Goal: Information Seeking & Learning: Learn about a topic

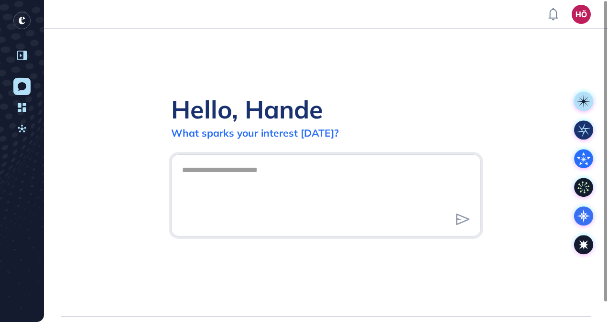
click at [25, 56] on icon at bounding box center [22, 56] width 10 height 10
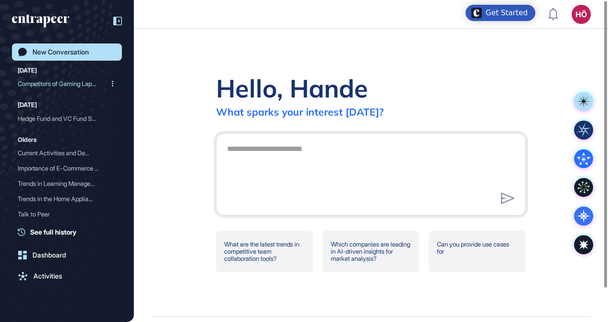
click at [43, 80] on div "Competitors of Gaming Lap..." at bounding box center [63, 83] width 91 height 15
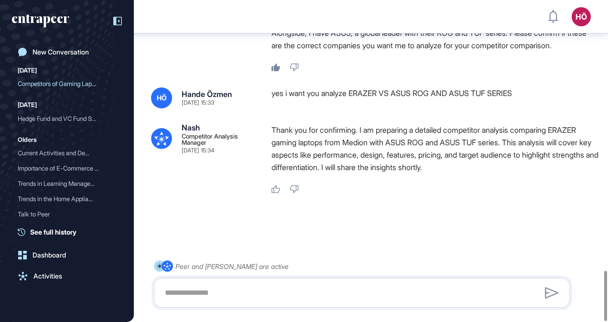
scroll to position [1740, 0]
click at [59, 231] on span "See full history" at bounding box center [53, 232] width 46 height 10
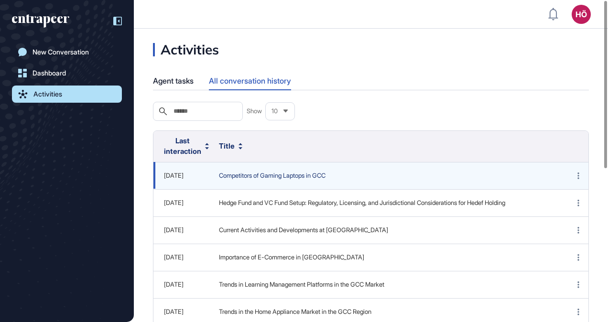
click at [272, 177] on span "Competitors of Gaming Laptops in GCC" at bounding box center [385, 176] width 332 height 10
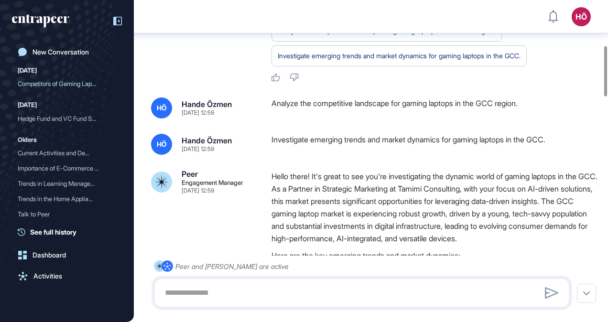
scroll to position [339, 0]
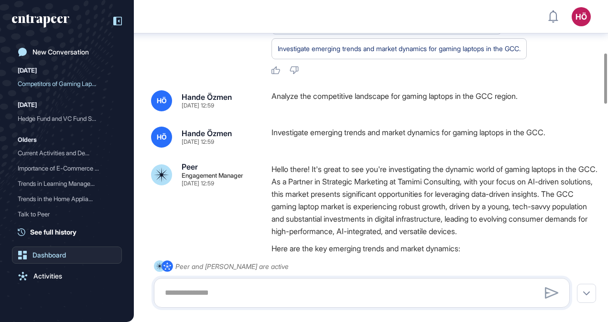
click at [54, 254] on div "Dashboard" at bounding box center [48, 255] width 33 height 8
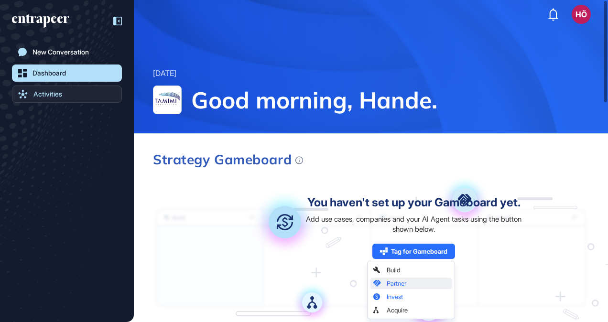
click at [50, 94] on div "Activities" at bounding box center [47, 94] width 29 height 8
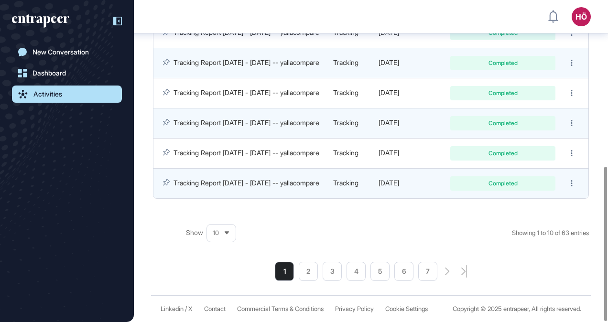
scroll to position [345, 0]
click at [224, 230] on icon at bounding box center [227, 233] width 6 height 6
click at [224, 208] on li "100" at bounding box center [221, 217] width 23 height 19
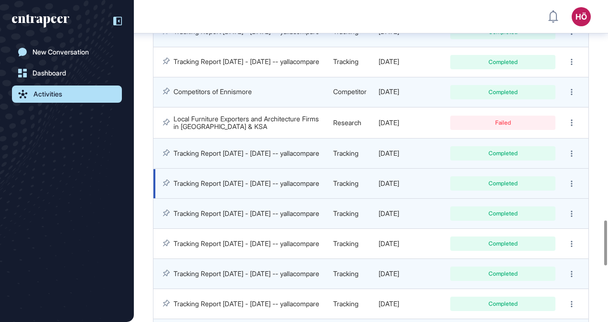
scroll to position [1582, 0]
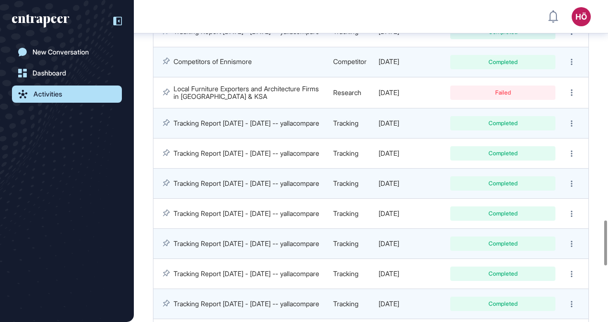
drag, startPoint x: 54, startPoint y: 72, endPoint x: 62, endPoint y: 62, distance: 12.5
click at [54, 72] on div "Dashboard" at bounding box center [48, 73] width 33 height 8
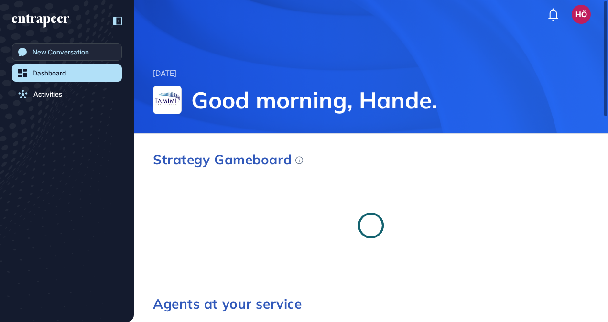
click at [65, 53] on div "New Conversation" at bounding box center [60, 52] width 56 height 8
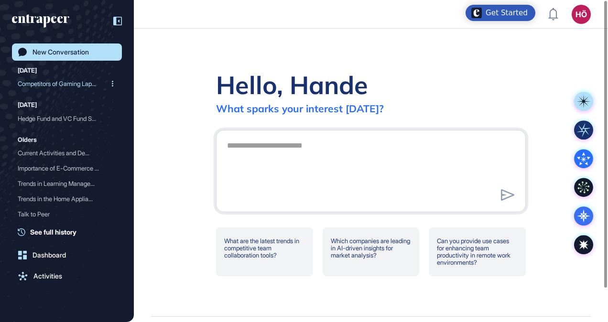
click at [45, 80] on div "Competitors of Gaming Lap..." at bounding box center [63, 83] width 91 height 15
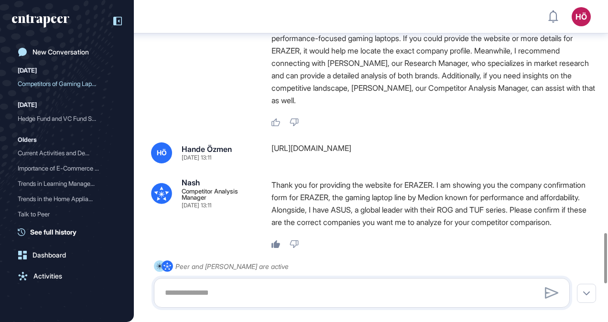
scroll to position [1725, 0]
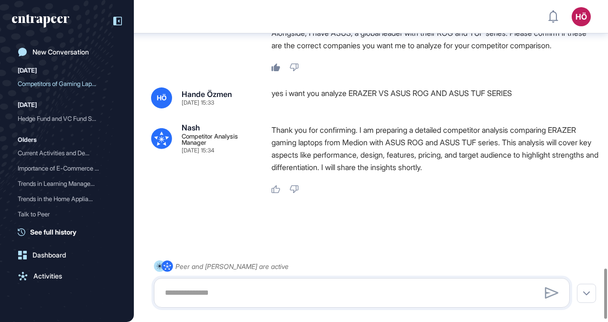
drag, startPoint x: 280, startPoint y: 106, endPoint x: 198, endPoint y: 112, distance: 81.9
click at [222, 292] on textarea at bounding box center [361, 292] width 405 height 19
